Goal: Task Accomplishment & Management: Use online tool/utility

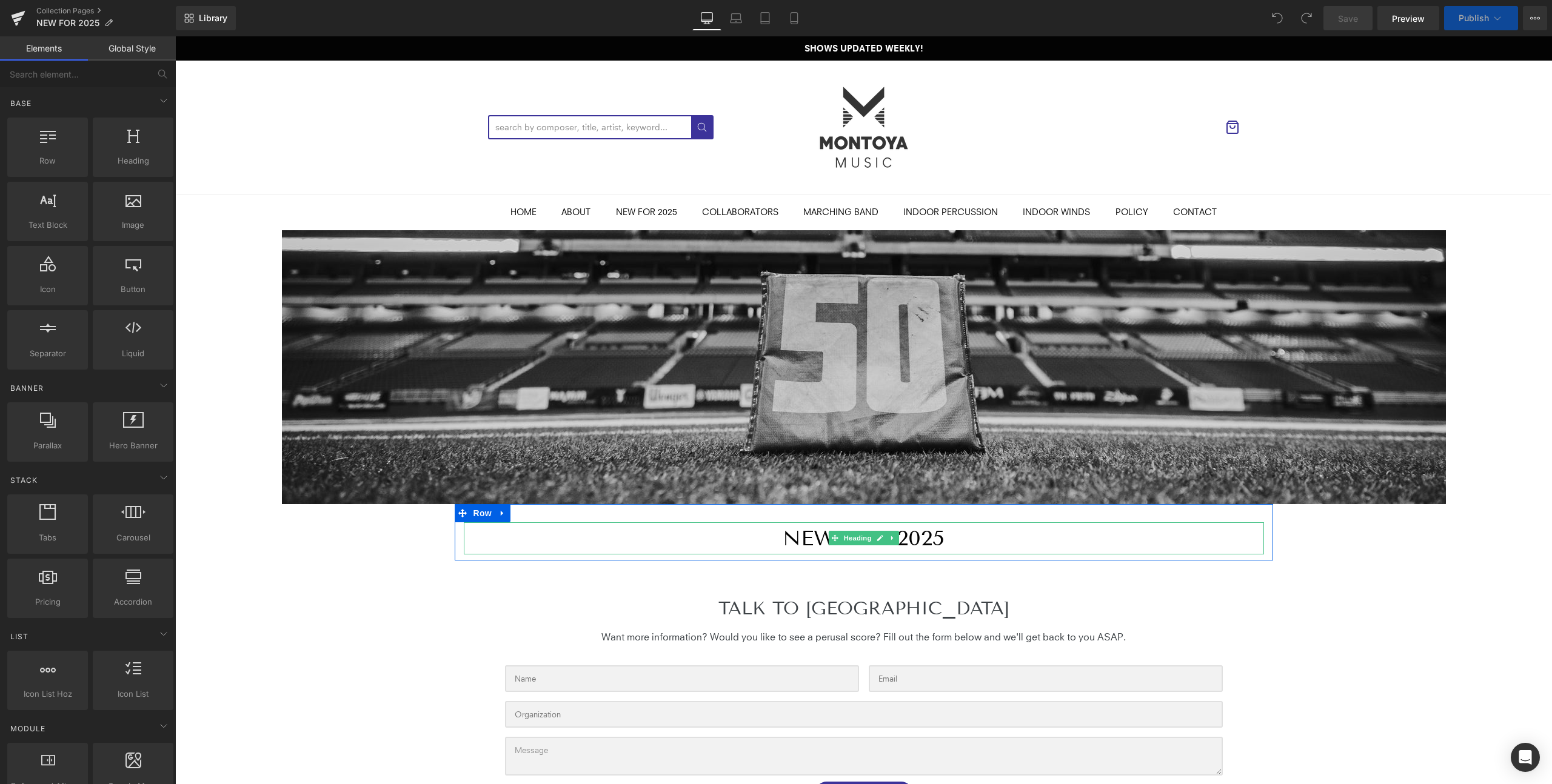
click at [941, 543] on h1 "NEW FOR 2025" at bounding box center [864, 539] width 801 height 32
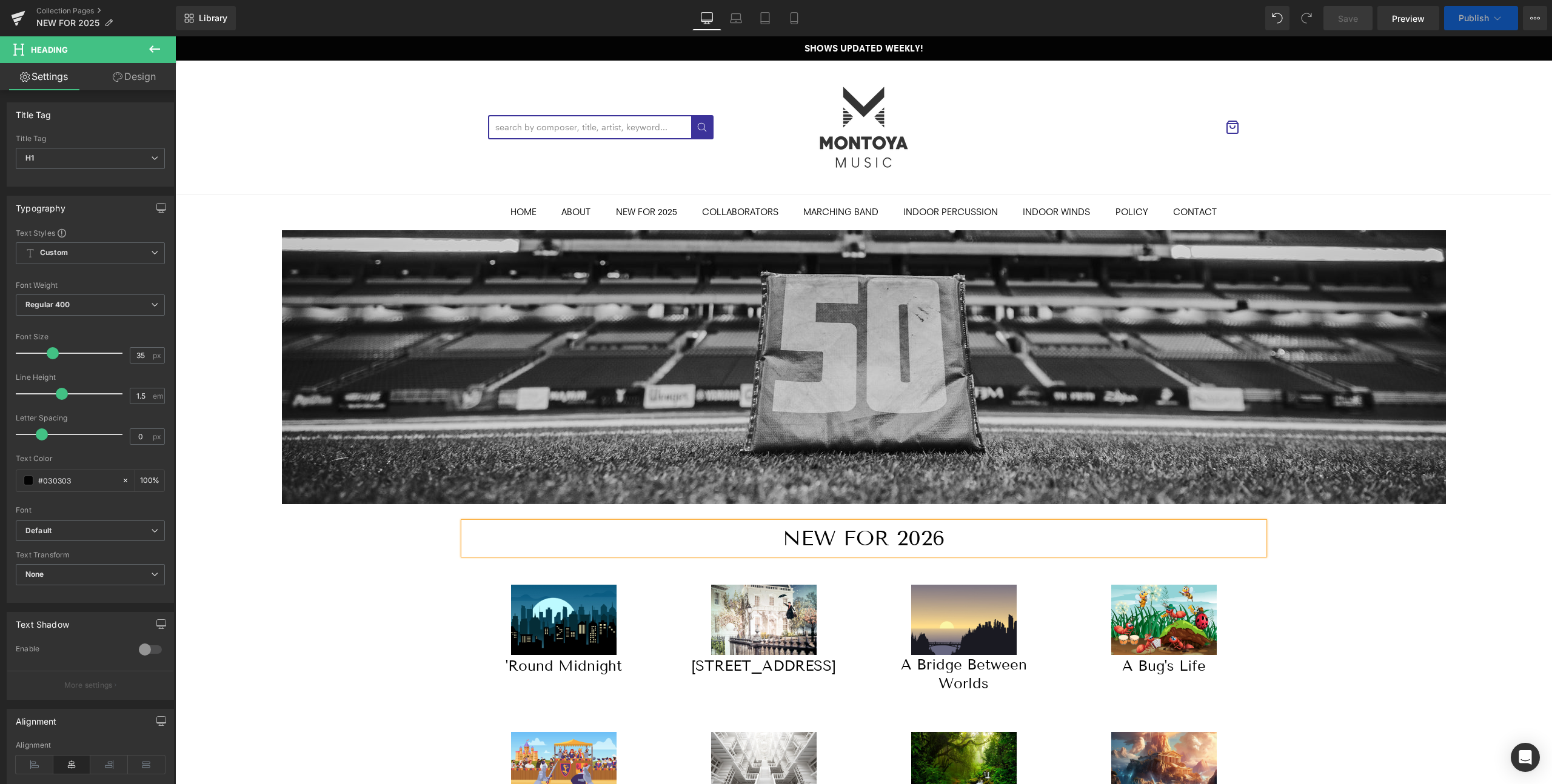
click at [287, 152] on div "× [PERSON_NAME] Marching Music" at bounding box center [863, 127] width 1377 height 134
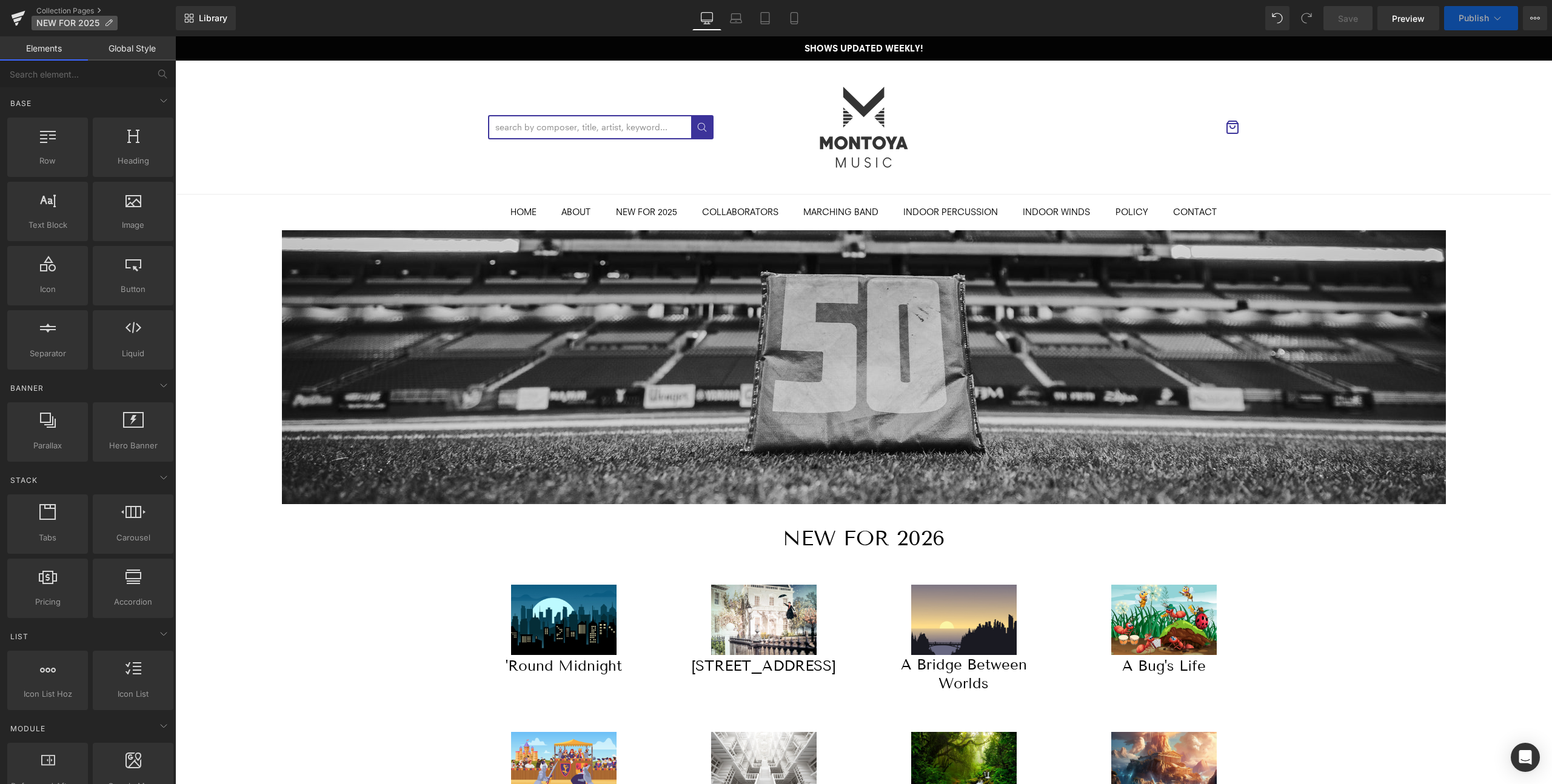
click at [77, 22] on span "NEW FOR 2025" at bounding box center [68, 23] width 63 height 10
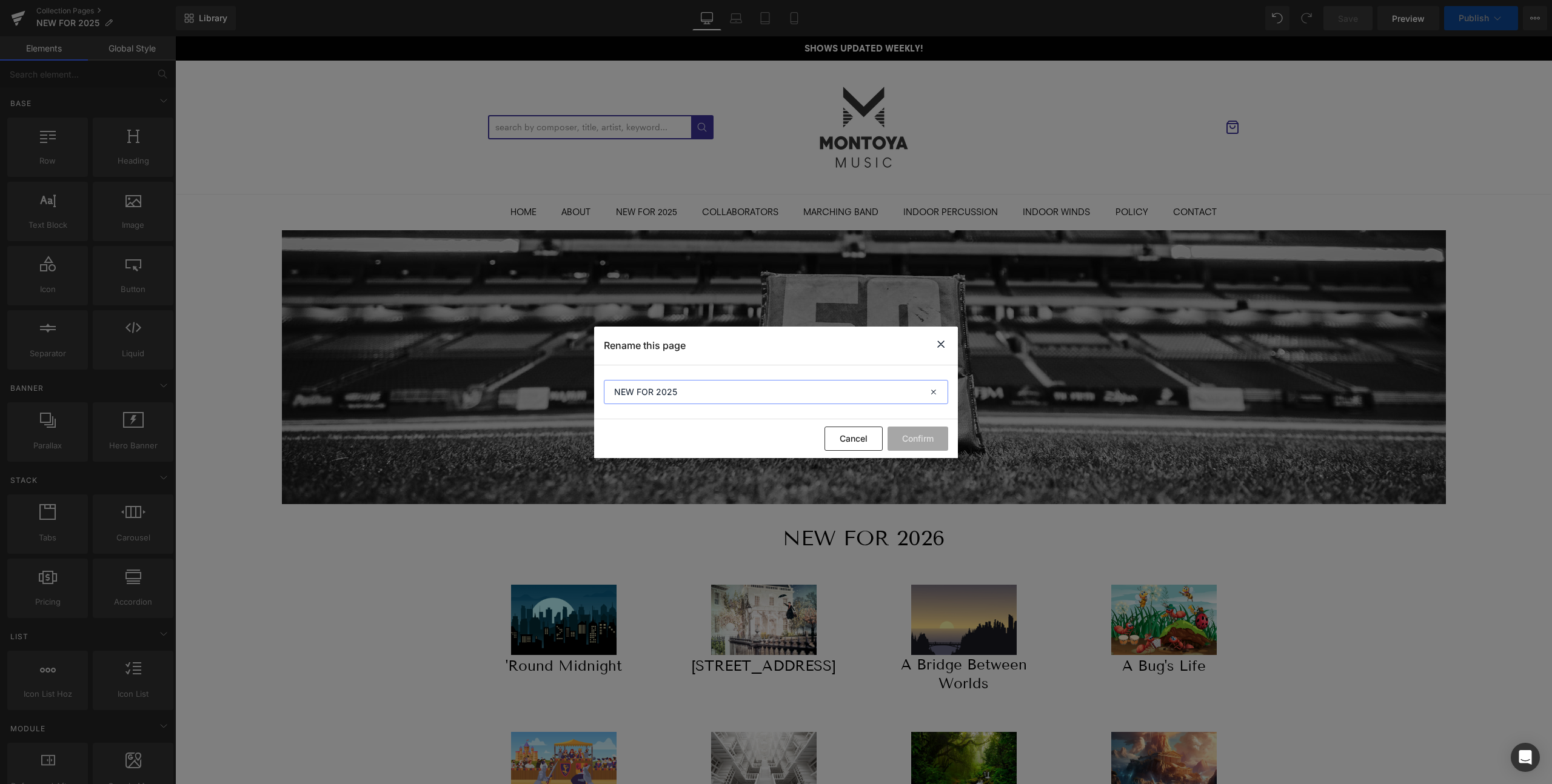
click at [743, 391] on input "NEW FOR 2025" at bounding box center [776, 392] width 344 height 24
type input "NEW FOR 2026"
click at [906, 431] on button "Confirm" at bounding box center [918, 439] width 61 height 24
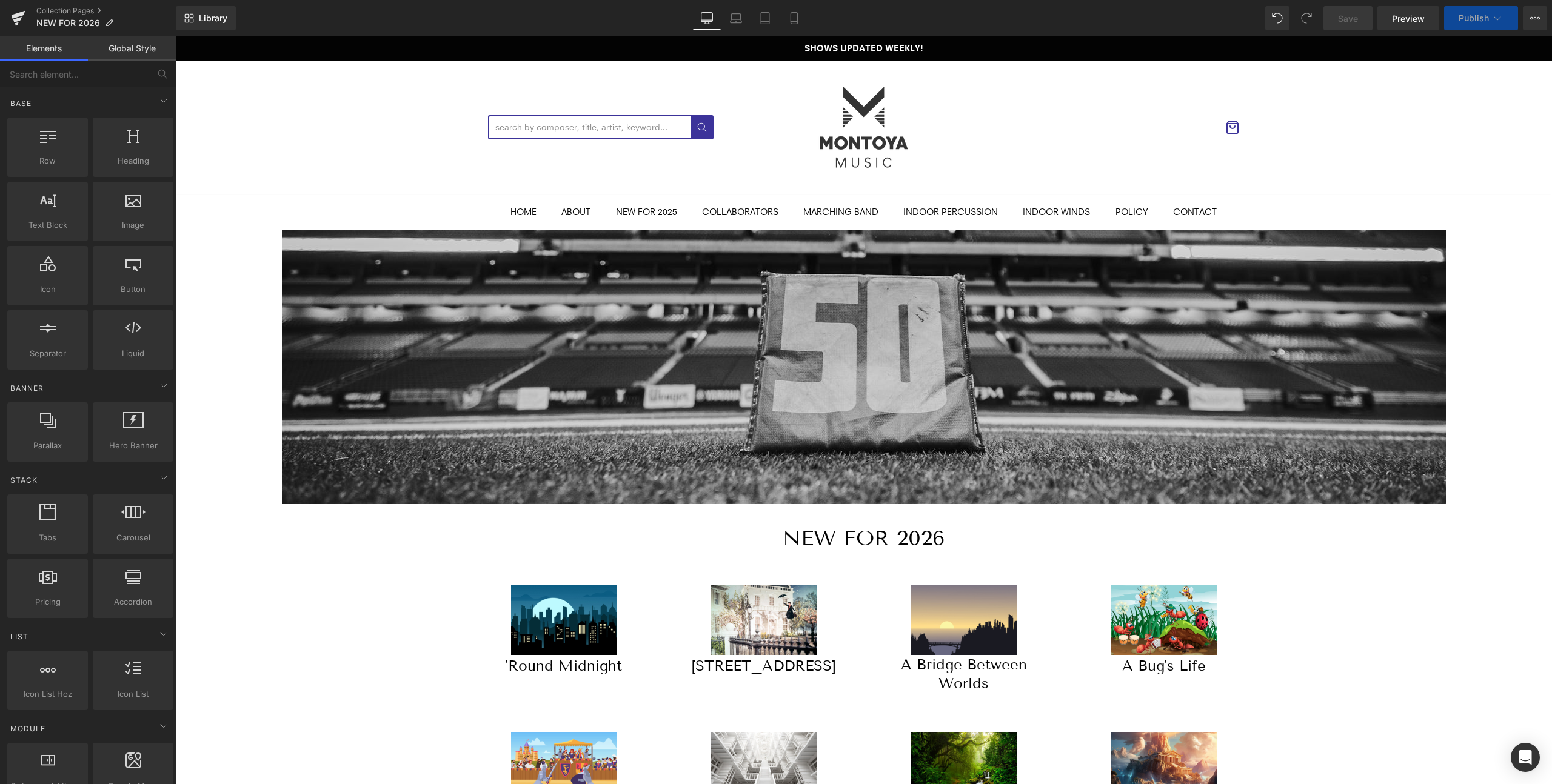
click at [1482, 13] on span "Publish" at bounding box center [1474, 18] width 30 height 10
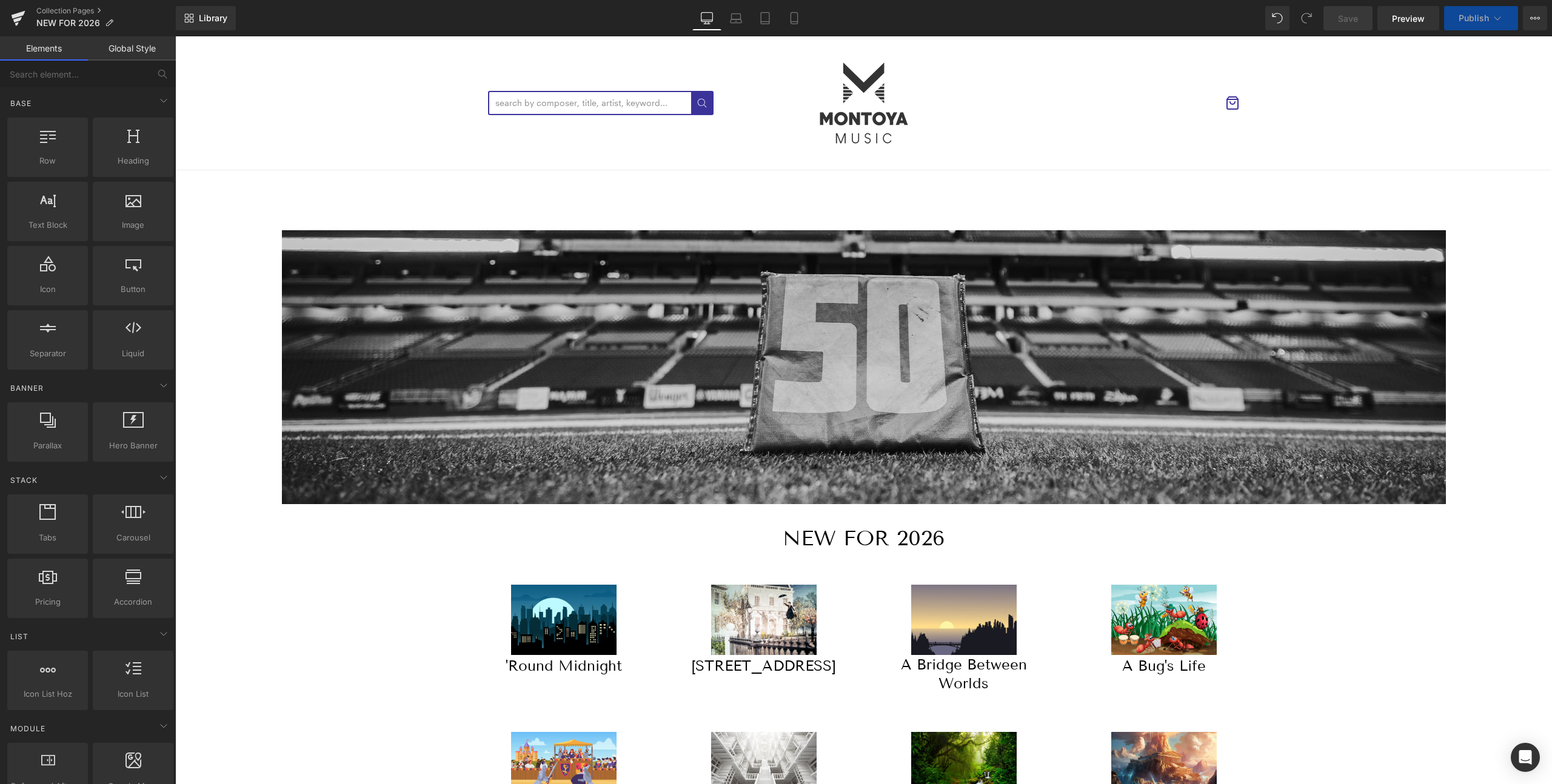
click at [674, 573] on div at bounding box center [864, 647] width 801 height 148
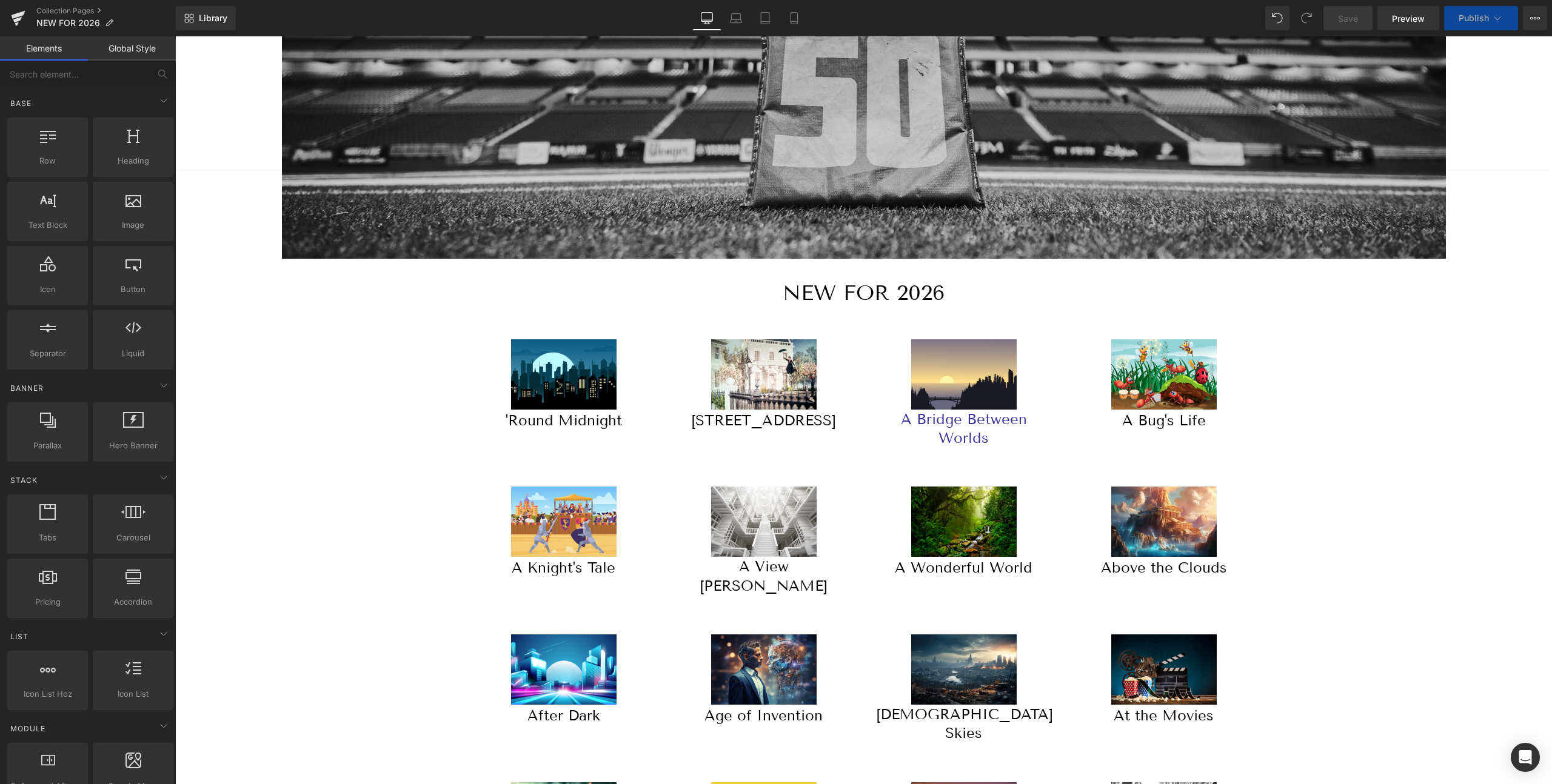
click at [884, 456] on div at bounding box center [963, 456] width 176 height 12
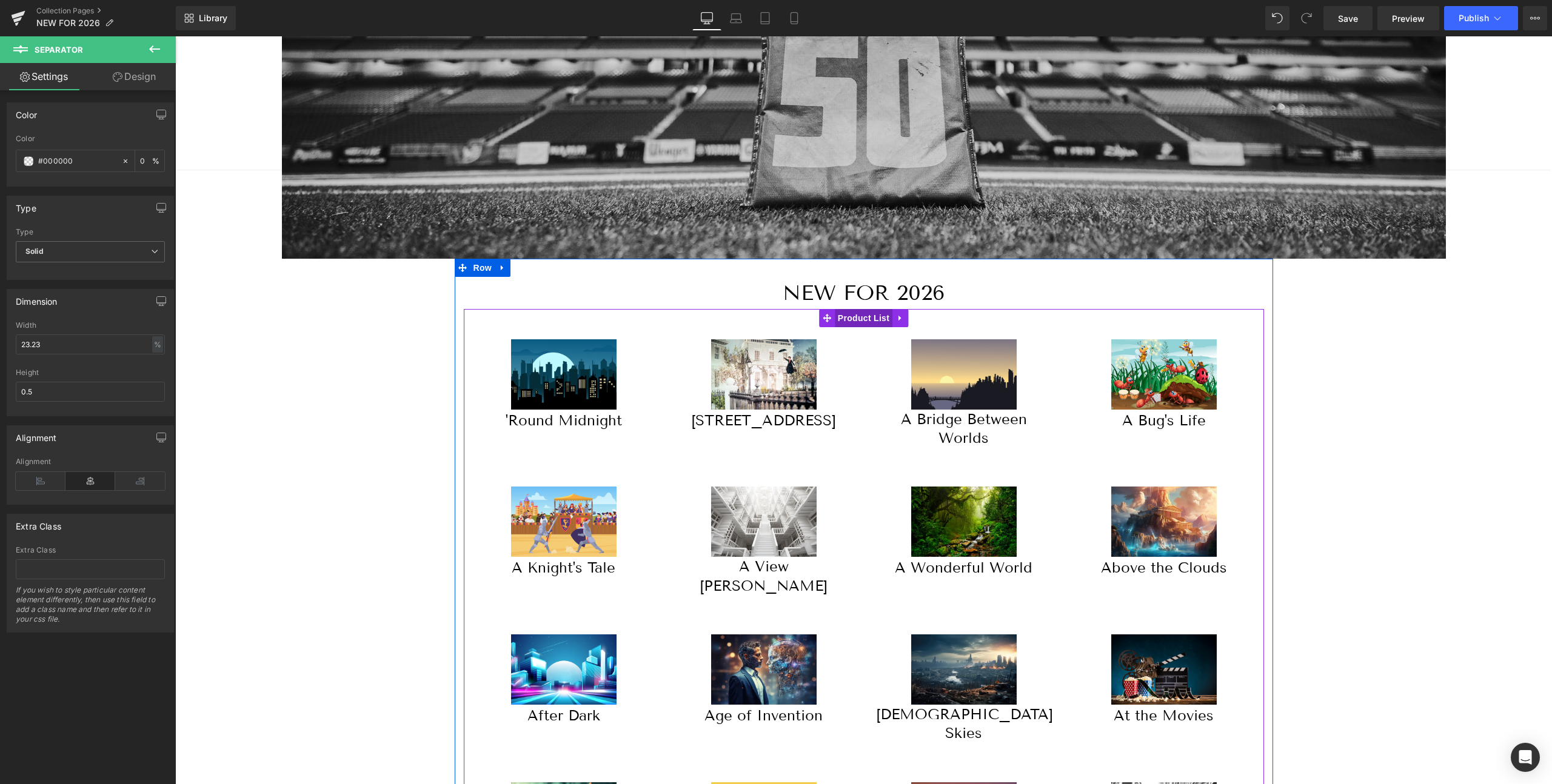
click at [873, 318] on span "Product List" at bounding box center [863, 317] width 58 height 18
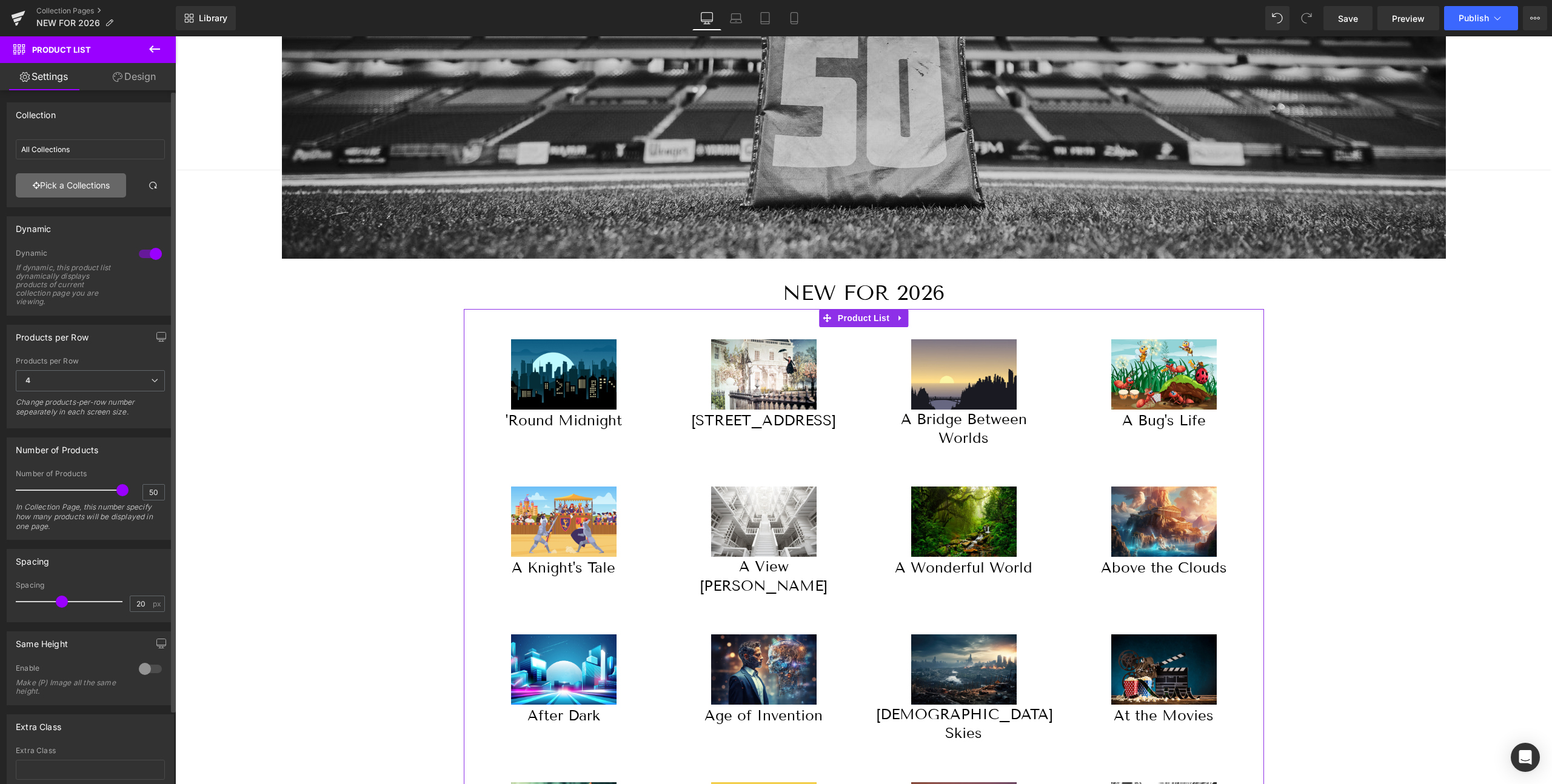
click at [67, 183] on link "Pick a Collections" at bounding box center [71, 185] width 111 height 24
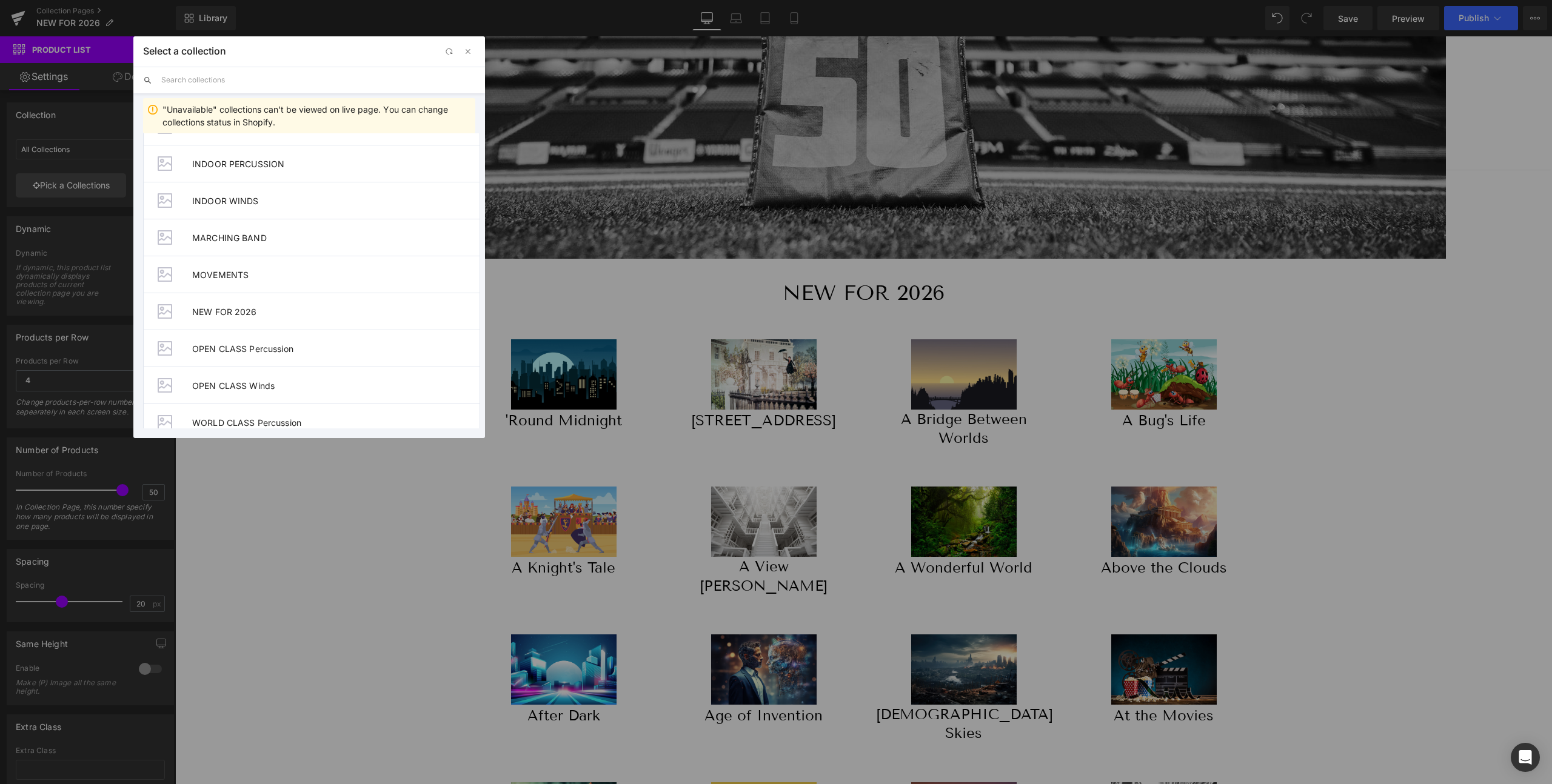
scroll to position [305, 0]
click at [223, 260] on span "NEW FOR 2026" at bounding box center [336, 259] width 287 height 11
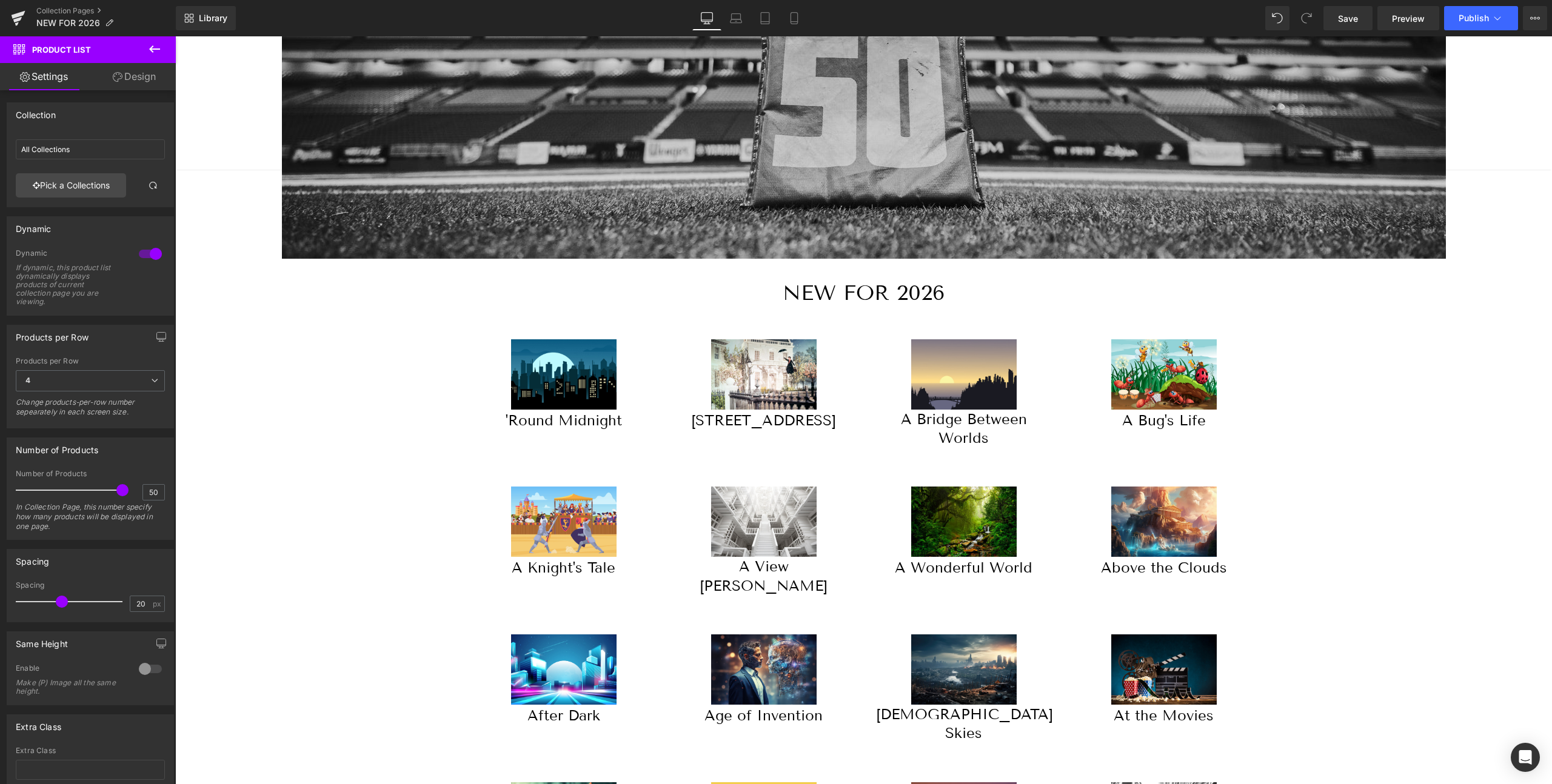
type input "NEW FOR 2026"
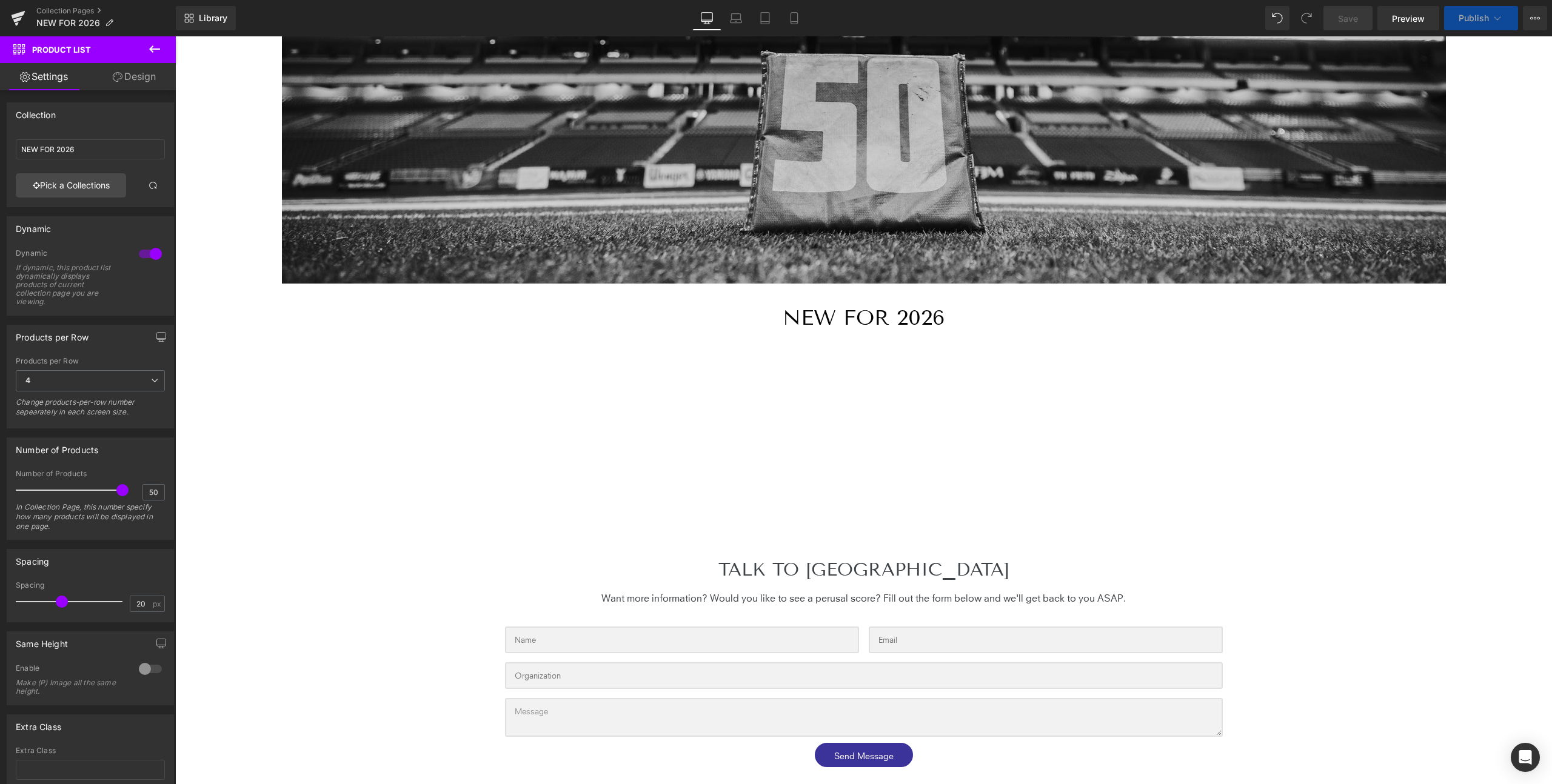
scroll to position [0, 0]
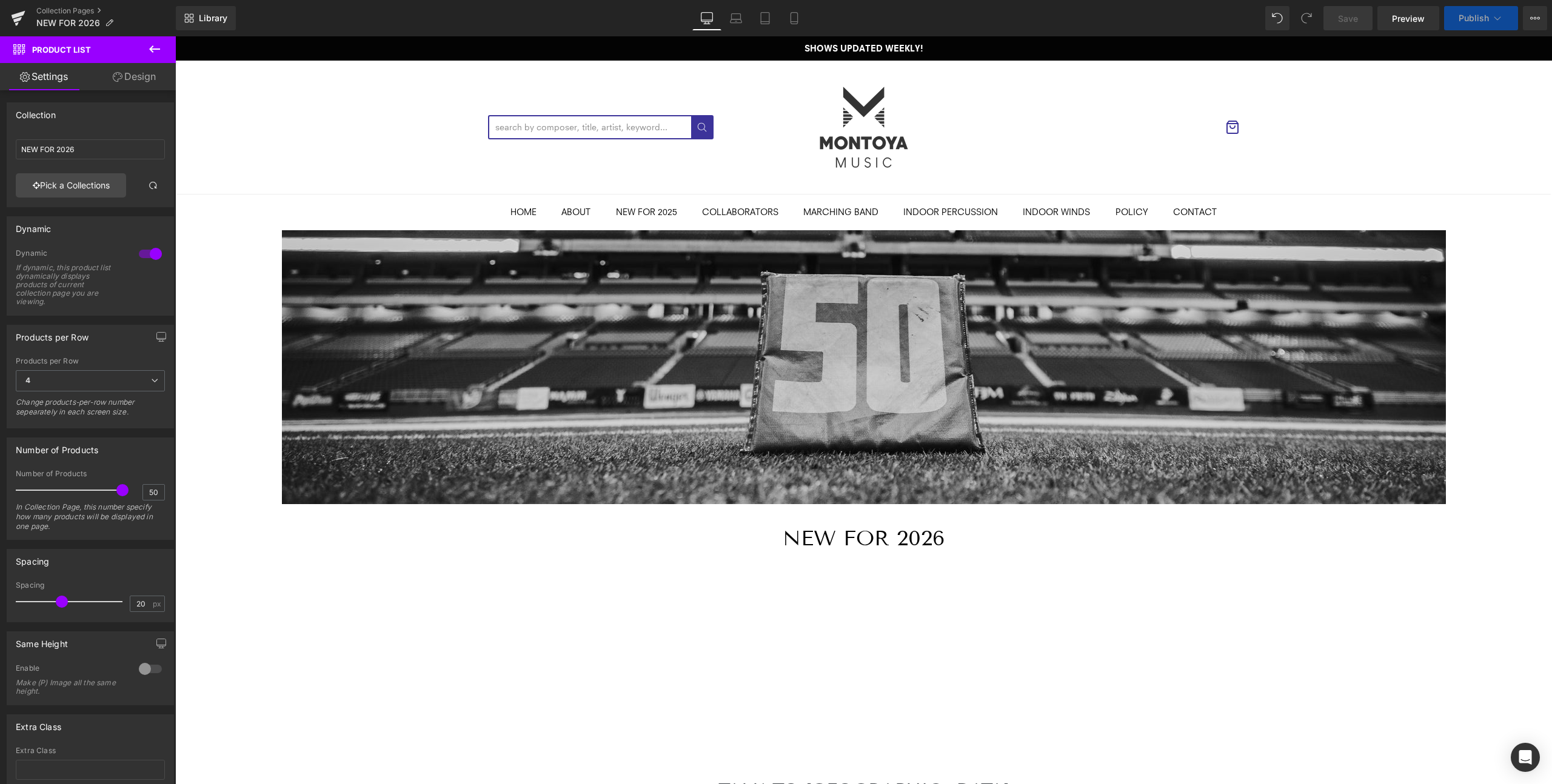
click at [155, 46] on icon at bounding box center [154, 48] width 14 height 14
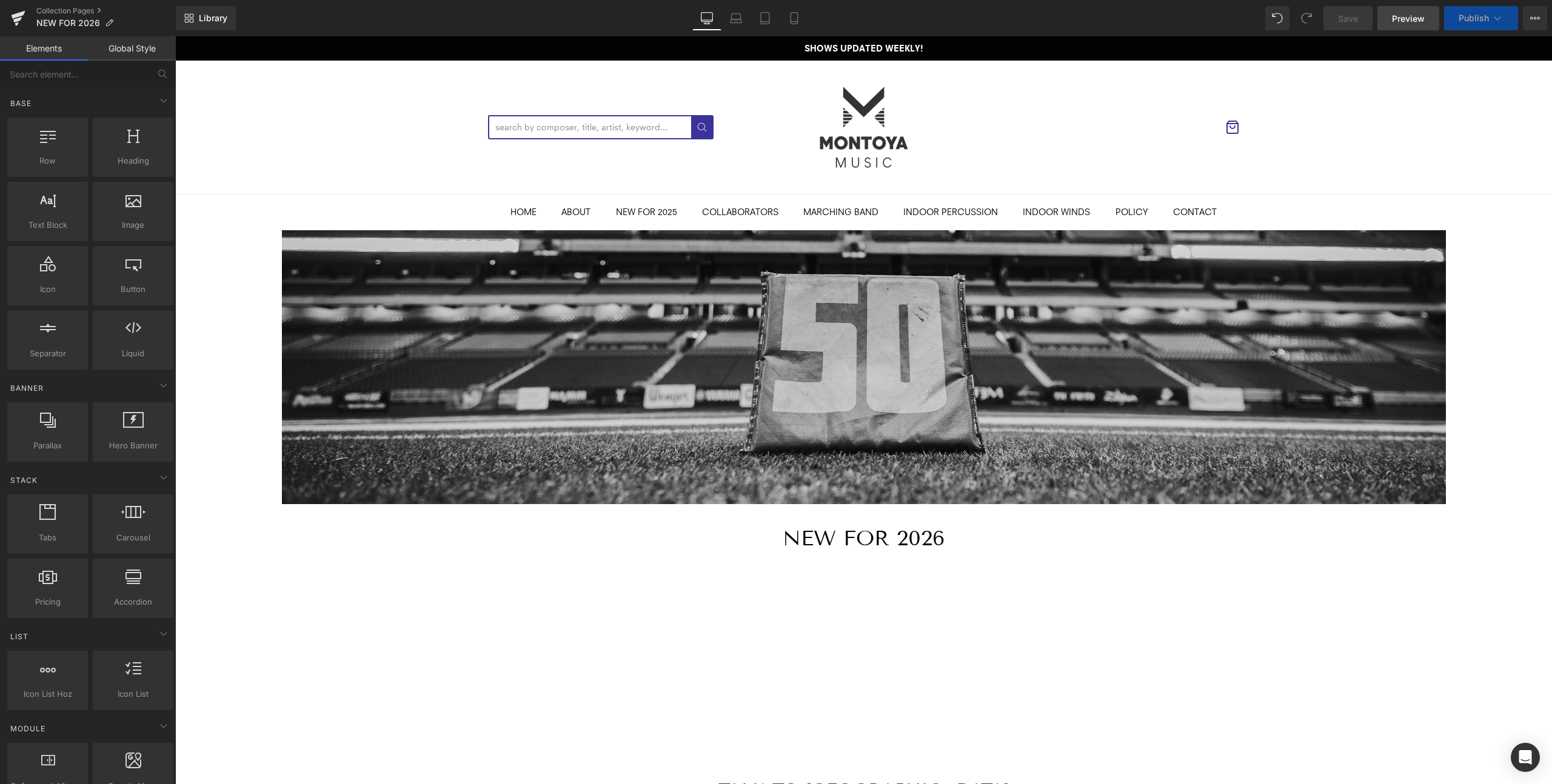
click at [1407, 22] on span "Preview" at bounding box center [1408, 19] width 33 height 12
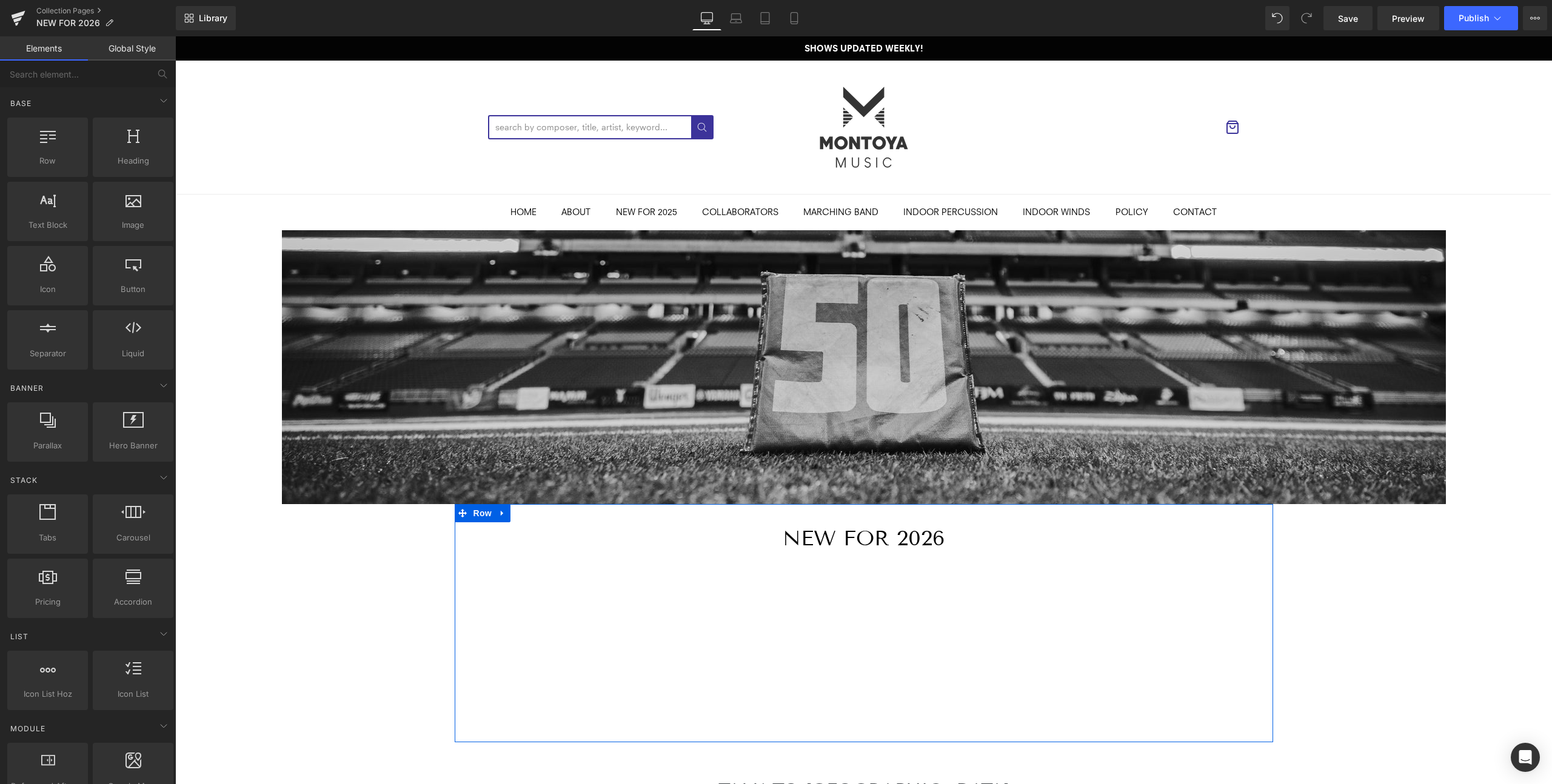
click at [902, 542] on h1 "NEW FOR 2026" at bounding box center [864, 539] width 801 height 32
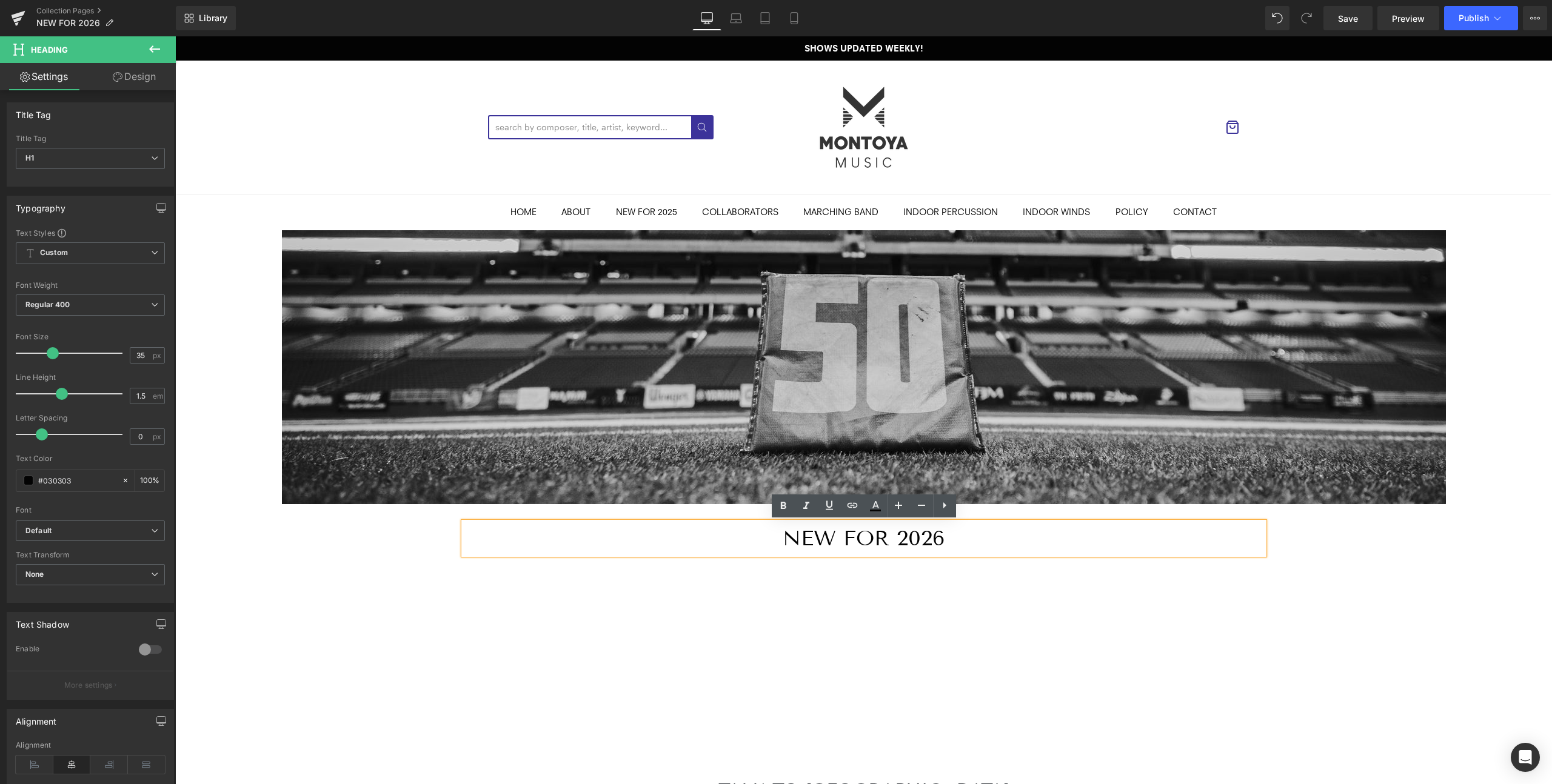
click at [843, 586] on div "Products not found. Product List" at bounding box center [864, 645] width 801 height 182
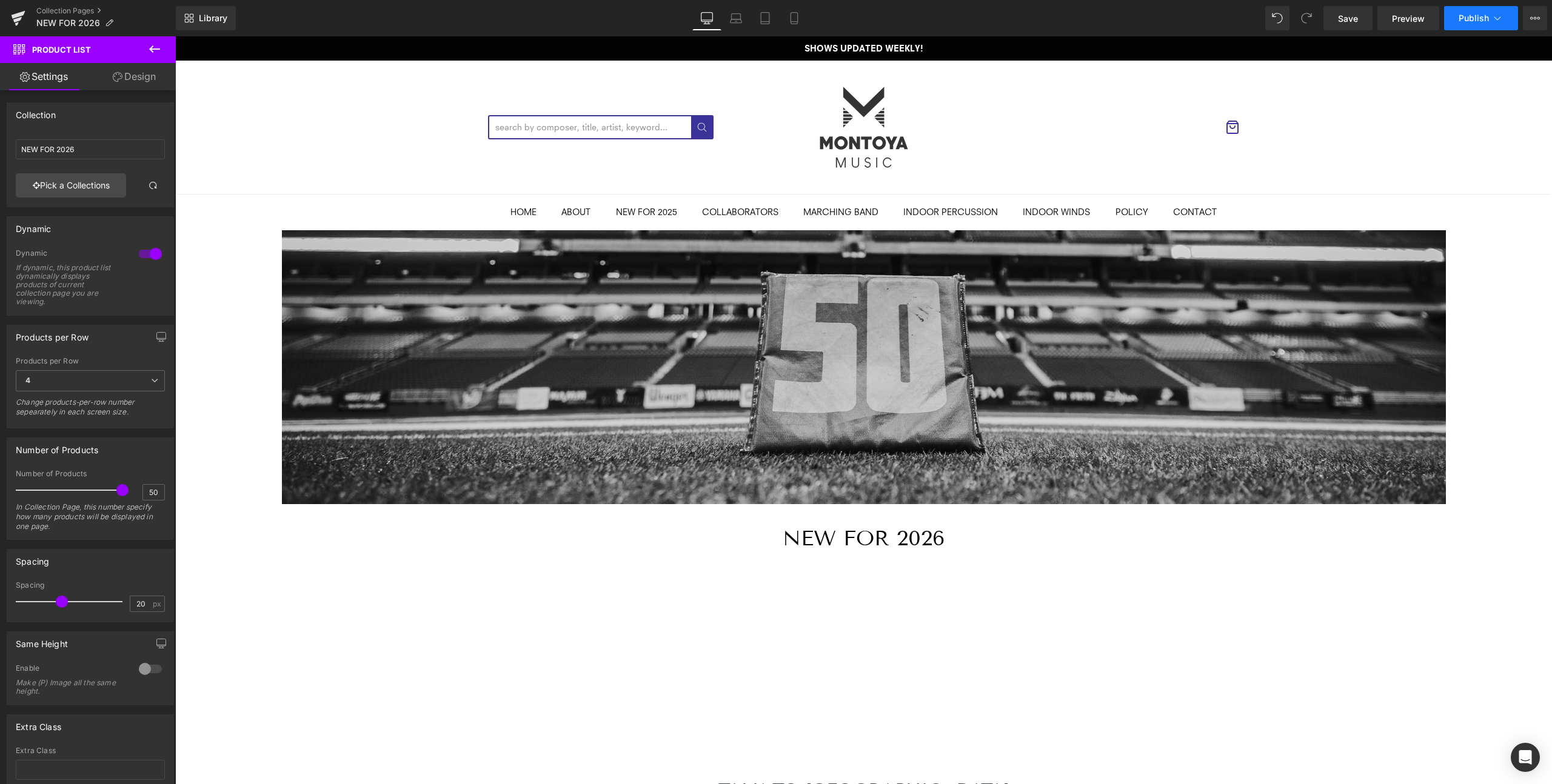
click at [1477, 19] on span "Publish" at bounding box center [1474, 18] width 30 height 10
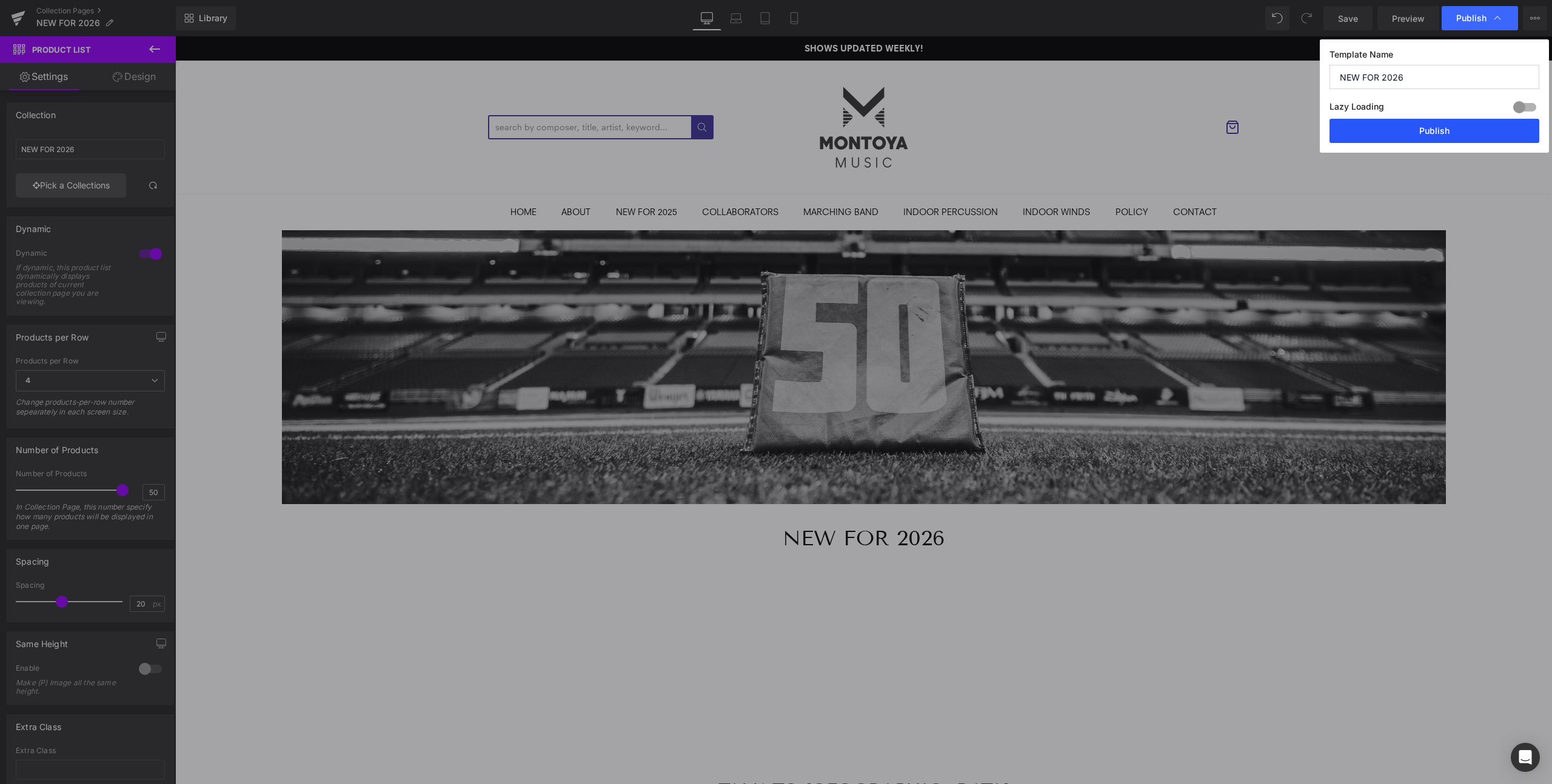
click at [1421, 131] on button "Publish" at bounding box center [1434, 130] width 209 height 24
